Goal: Information Seeking & Learning: Learn about a topic

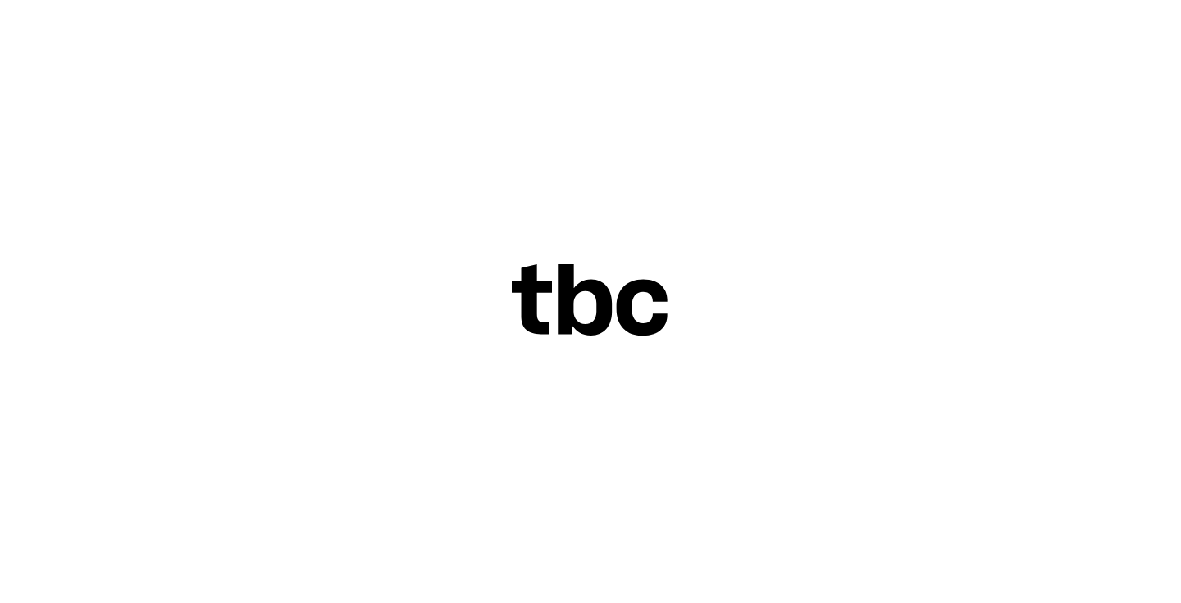
scroll to position [30, 0]
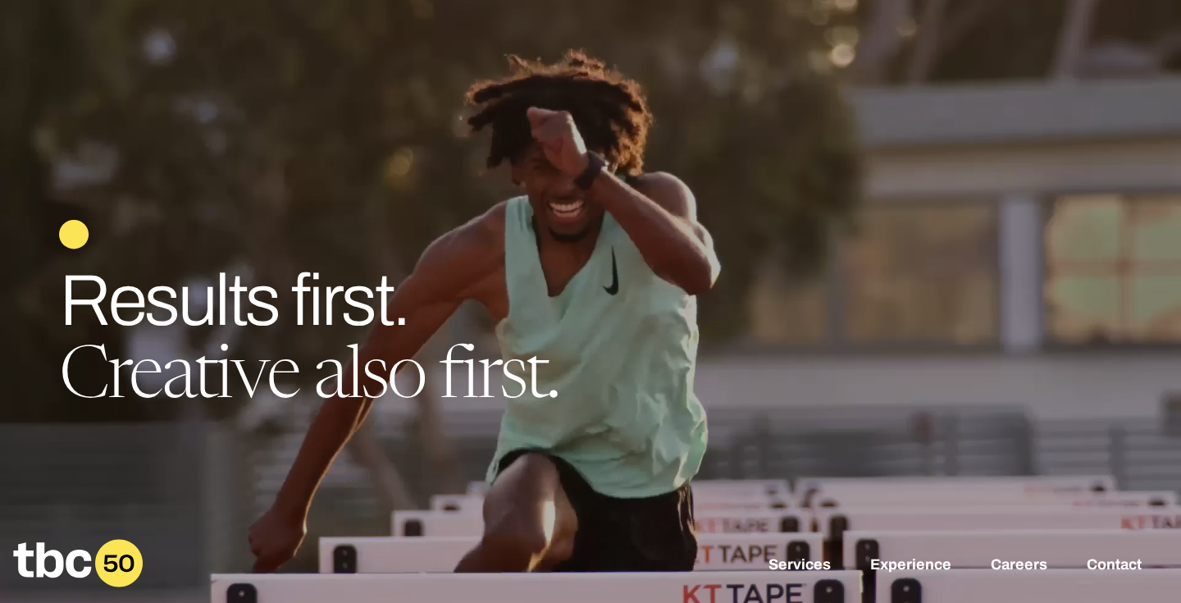
click at [1031, 556] on link "Careers" at bounding box center [1018, 566] width 57 height 20
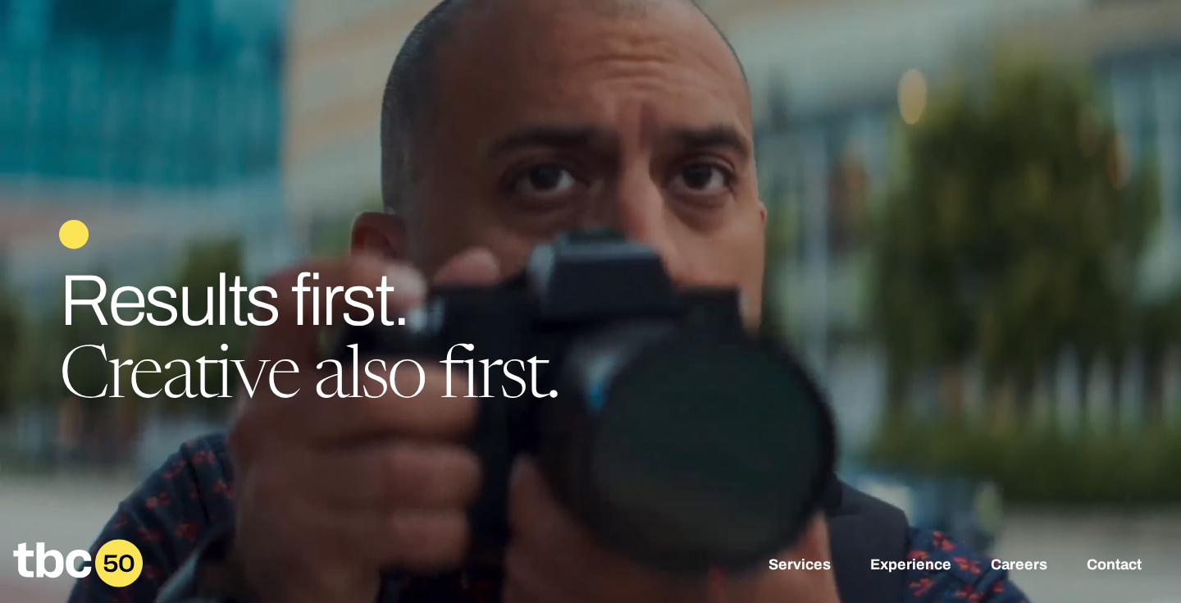
click link "Account Executive"
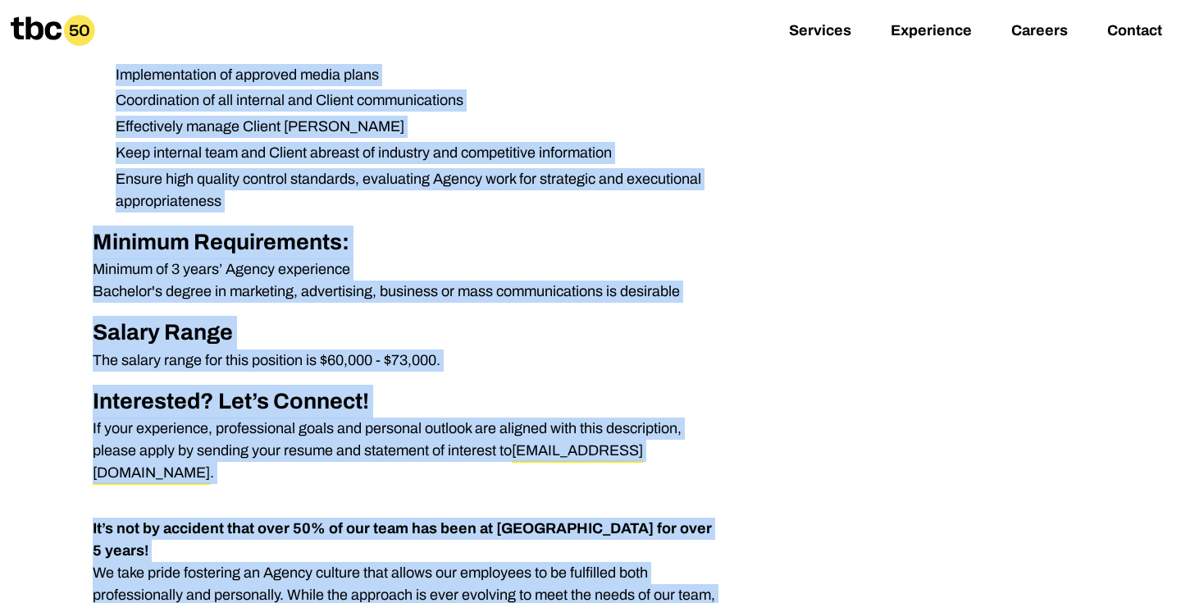
scroll to position [700, 0]
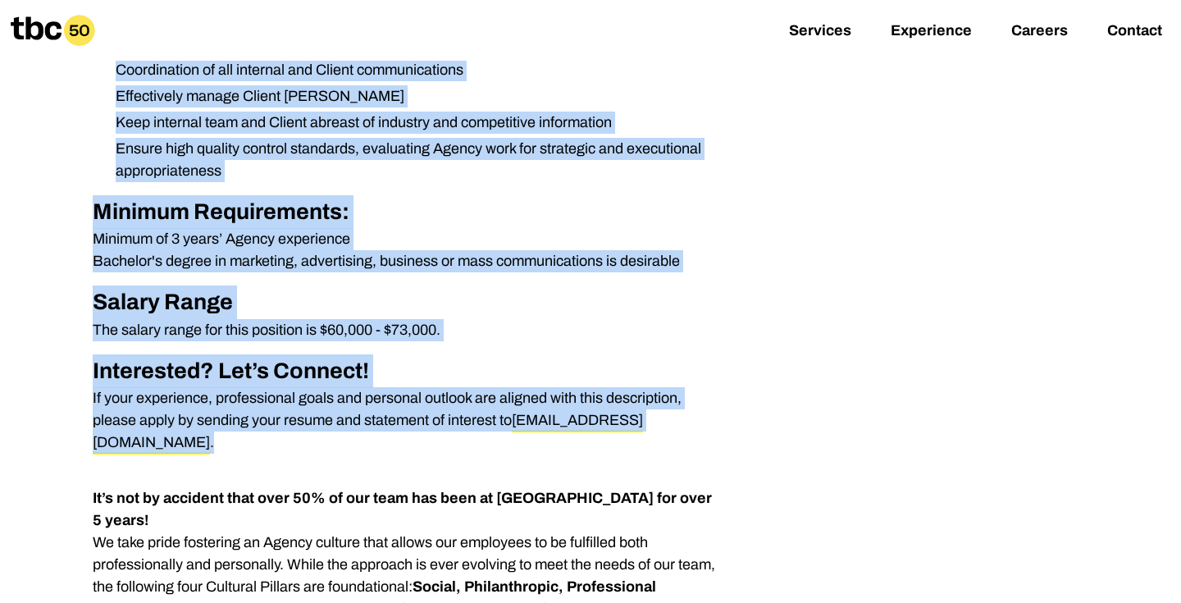
drag, startPoint x: 172, startPoint y: 311, endPoint x: 469, endPoint y: 439, distance: 323.1
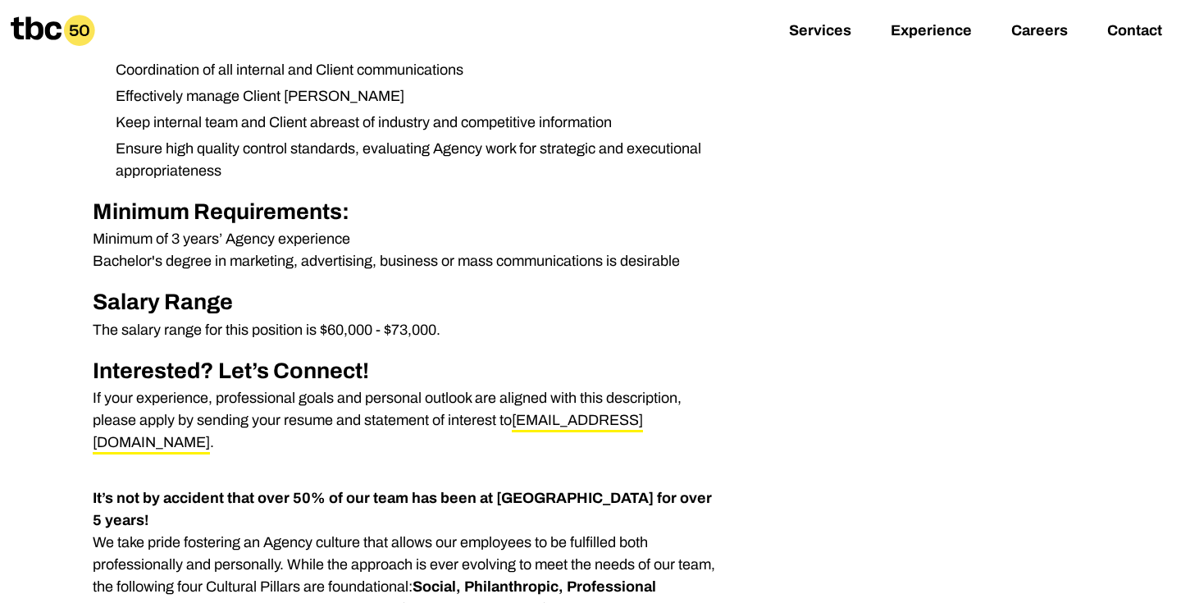
click at [279, 266] on p "Minimum of 3 years’ Agency experience Bachelor's degree in marketing, advertisi…" at bounding box center [408, 250] width 630 height 44
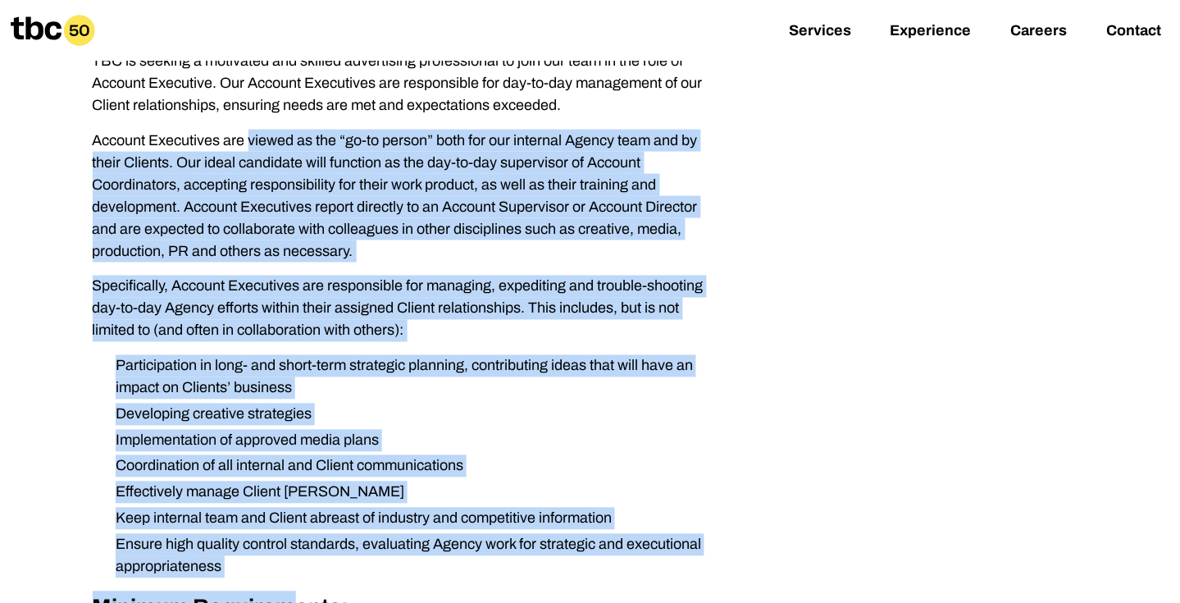
scroll to position [317, 0]
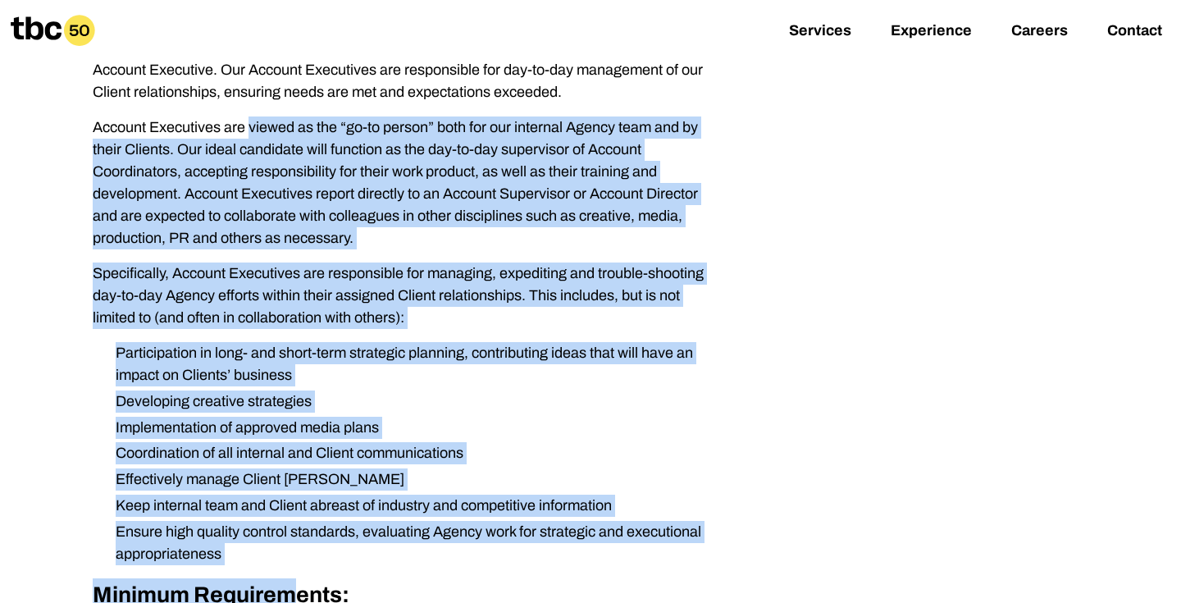
drag, startPoint x: 93, startPoint y: 217, endPoint x: 292, endPoint y: 551, distance: 388.2
click at [292, 551] on div "TBC is seeking a motivated and skilled advertising professional to join our tea…" at bounding box center [408, 436] width 630 height 799
copy div "Loremip Dolorsitam con adipis el sed “do-ei tempor” inci utl etd magnaali Enima…"
click at [679, 416] on li "Implementation of approved media plans" at bounding box center [411, 427] width 619 height 22
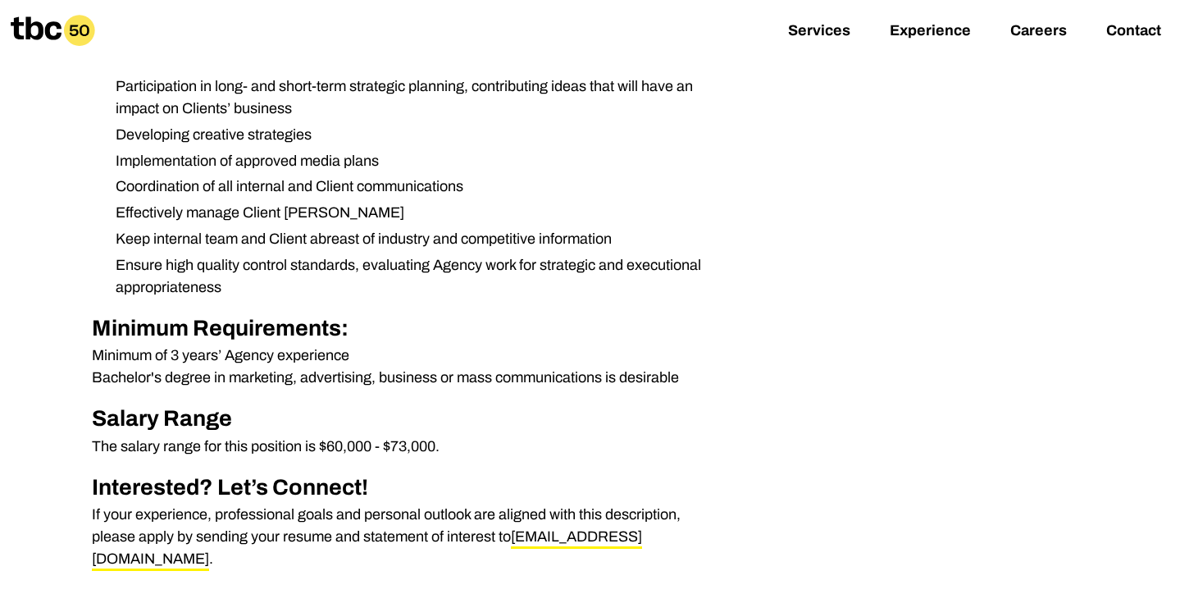
scroll to position [714, 0]
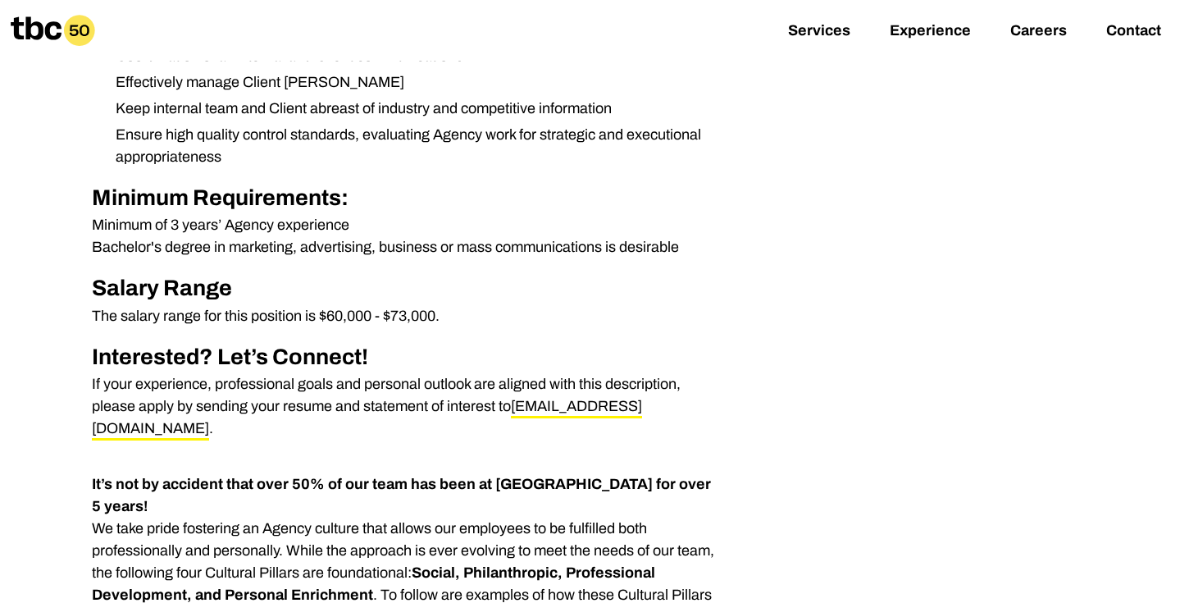
click at [419, 149] on li "Ensure high quality control standards, evaluating Agency work for strategic and…" at bounding box center [411, 146] width 619 height 44
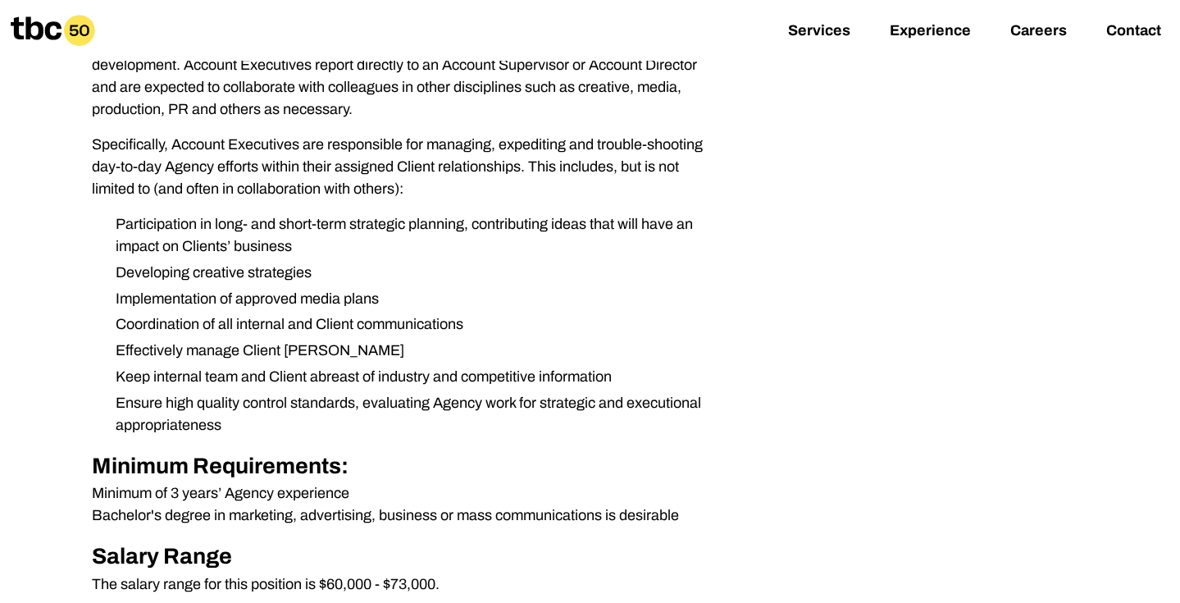
scroll to position [0, 0]
